Goal: Information Seeking & Learning: Learn about a topic

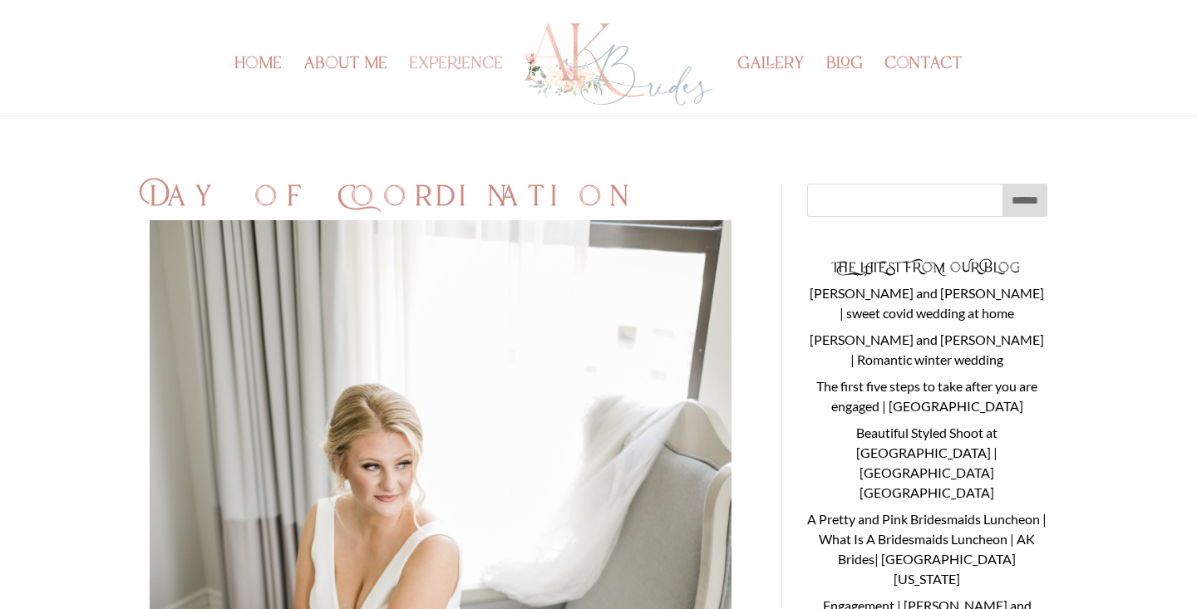
click at [468, 72] on link "experience" at bounding box center [456, 86] width 94 height 57
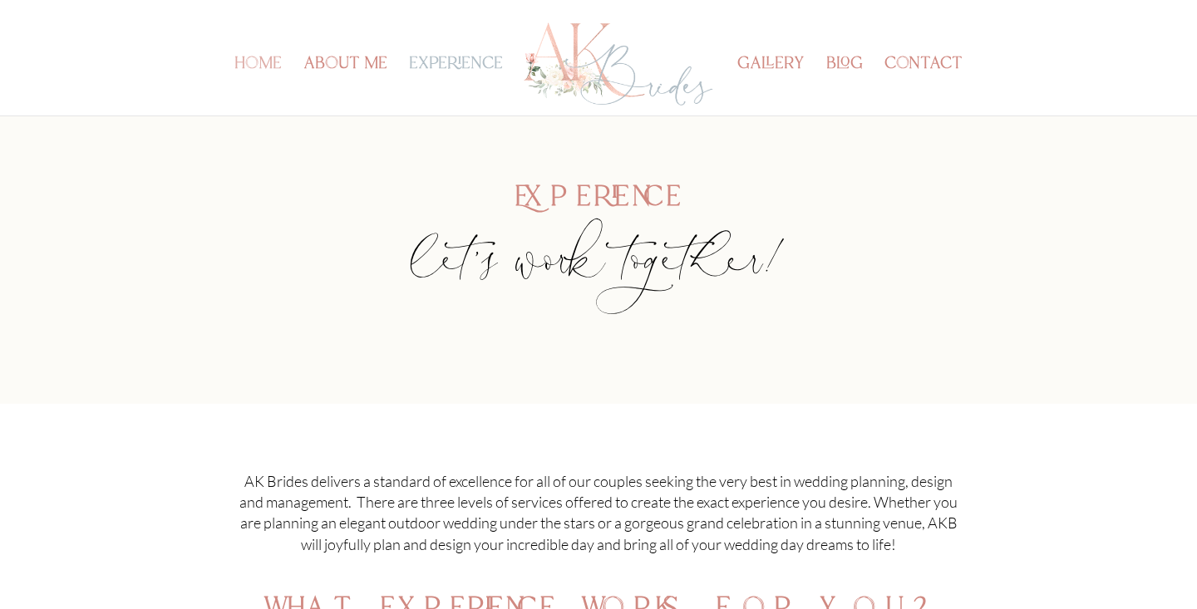
click at [278, 62] on link "home" at bounding box center [257, 86] width 47 height 57
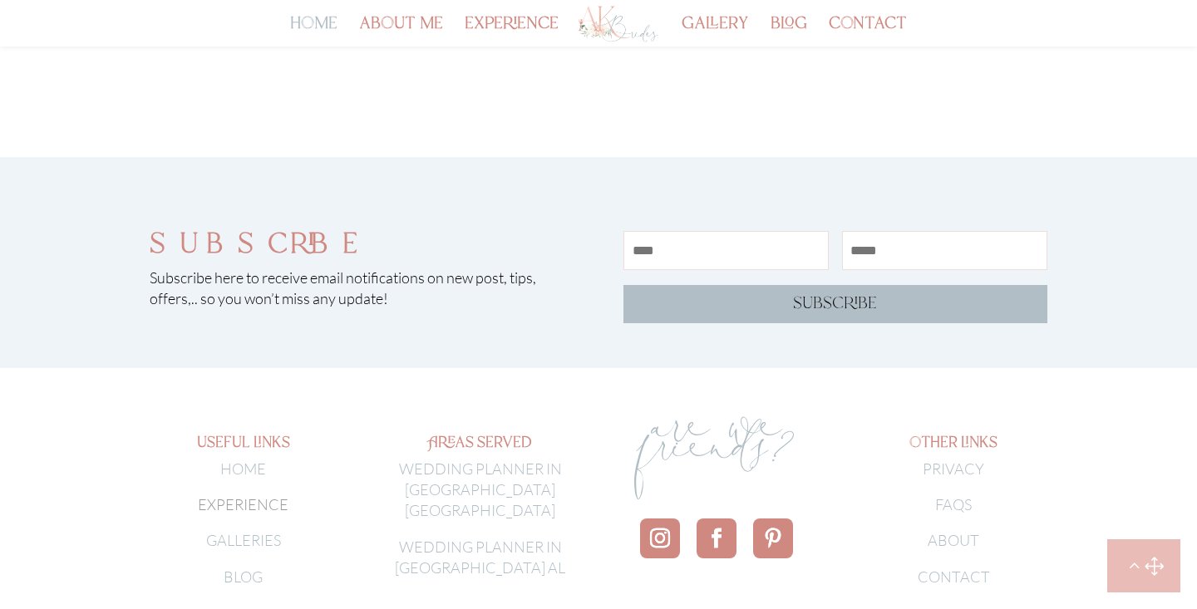
scroll to position [5542, 0]
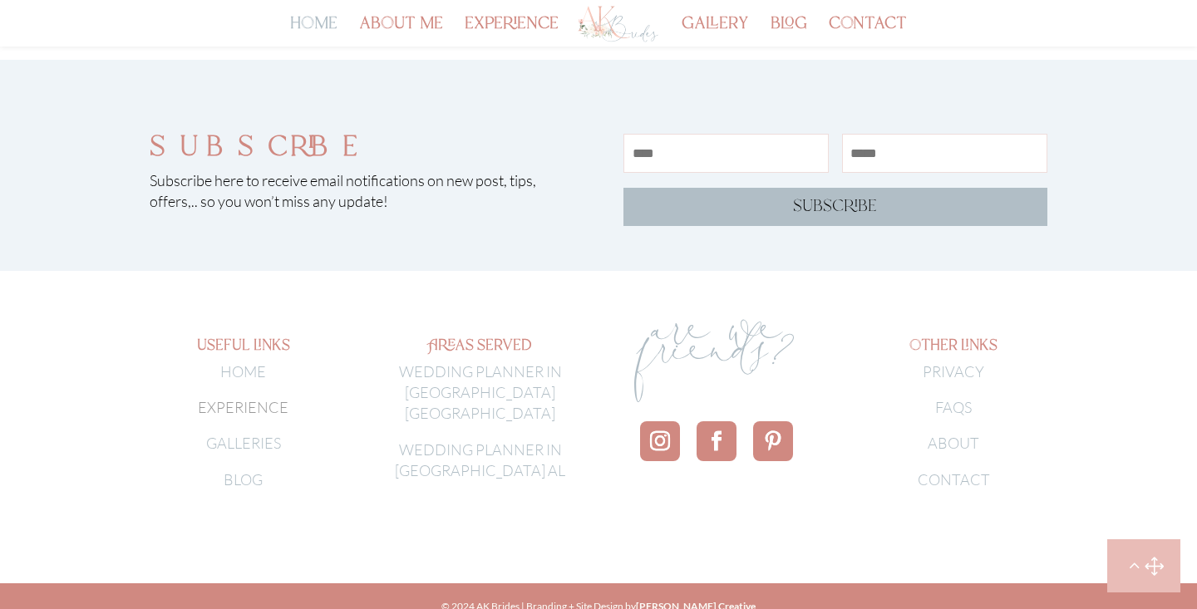
click at [484, 441] on link "WEDDING PLANNER IN BIRMINGHAM AL" at bounding box center [480, 460] width 170 height 39
click at [494, 441] on link "WEDDING PLANNER IN BIRMINGHAM AL" at bounding box center [480, 460] width 170 height 39
